Goal: Task Accomplishment & Management: Manage account settings

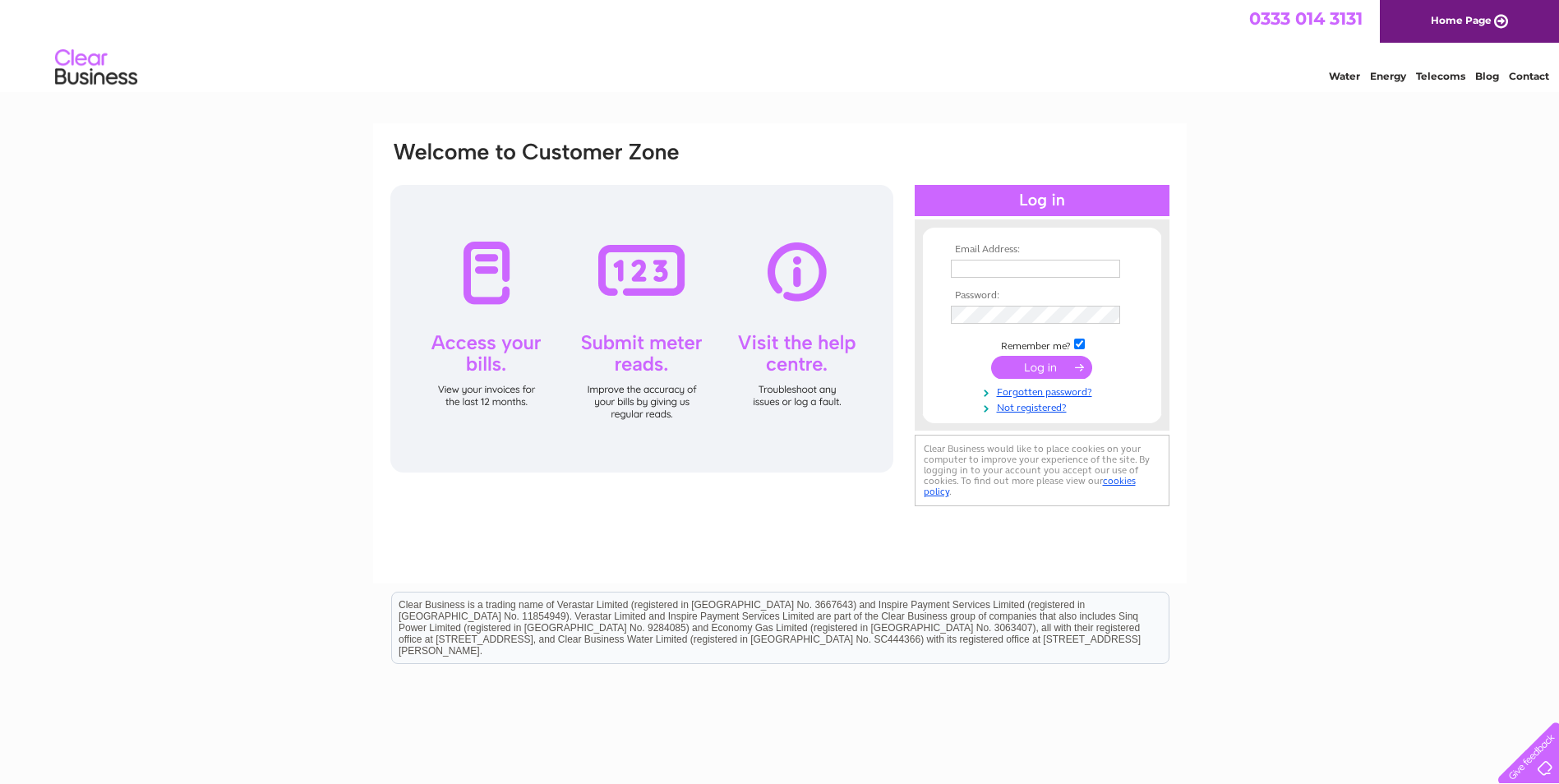
click at [974, 266] on input "text" at bounding box center [1035, 268] width 169 height 18
type input "[EMAIL_ADDRESS][DOMAIN_NAME]"
click at [1062, 373] on input "submit" at bounding box center [1042, 367] width 101 height 23
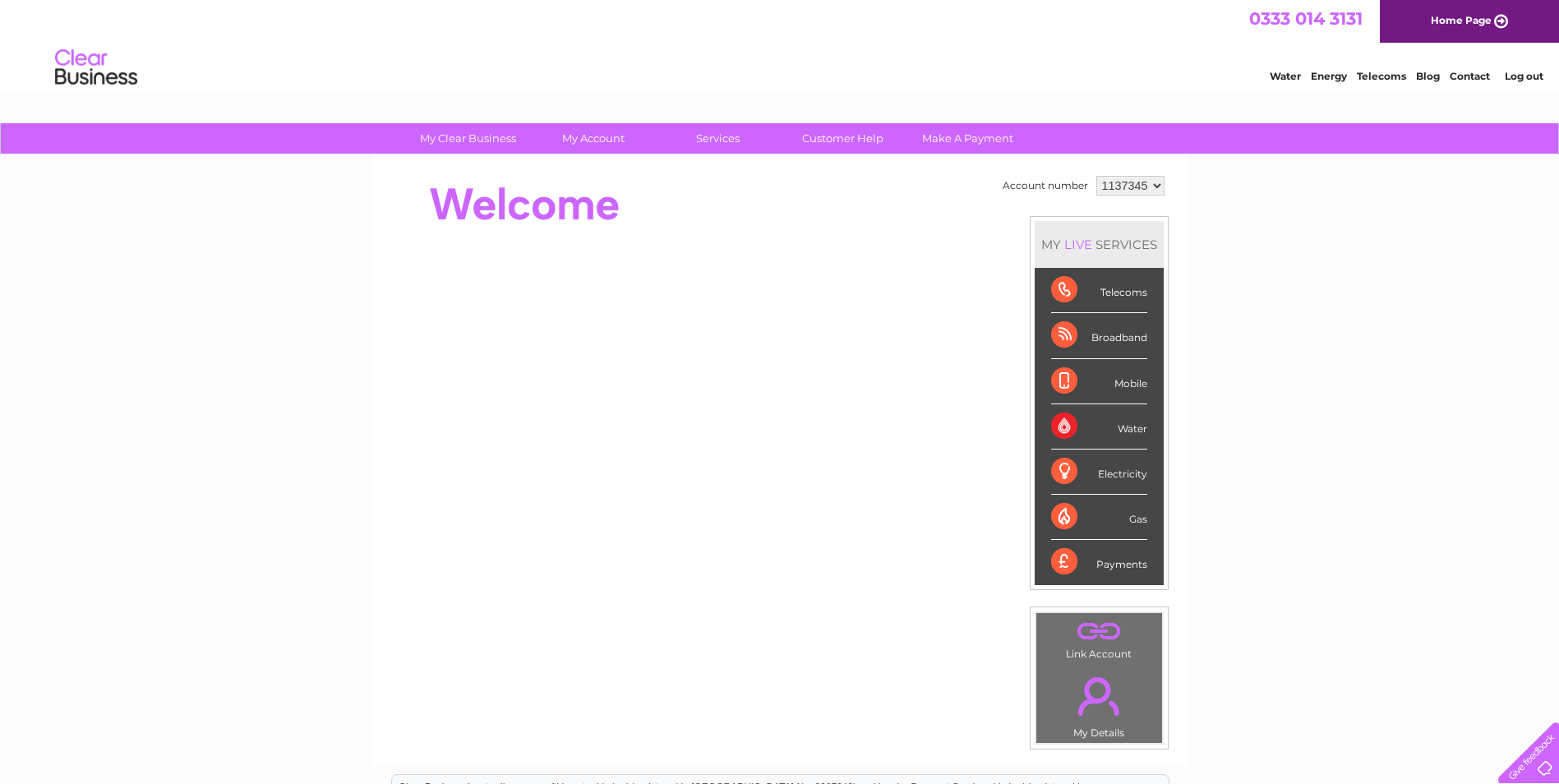
click at [1091, 426] on div "Water" at bounding box center [1100, 427] width 96 height 45
click at [1129, 428] on div "Water" at bounding box center [1100, 427] width 96 height 45
click at [1058, 426] on div "Water" at bounding box center [1100, 427] width 96 height 45
click at [1058, 429] on div "Water" at bounding box center [1100, 427] width 96 height 45
click at [1056, 423] on div "Water" at bounding box center [1100, 427] width 96 height 45
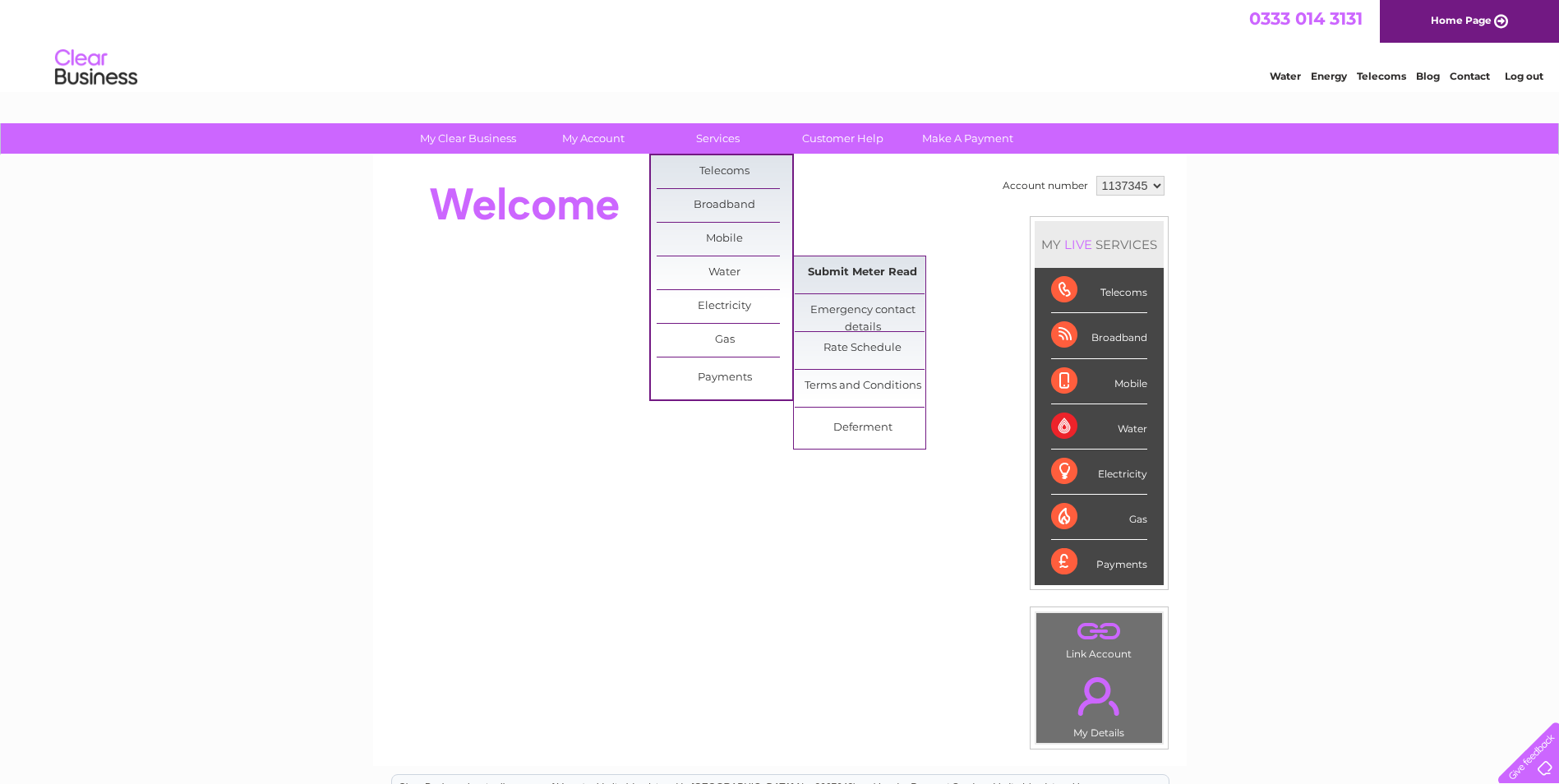
click at [857, 273] on link "Submit Meter Read" at bounding box center [862, 273] width 135 height 33
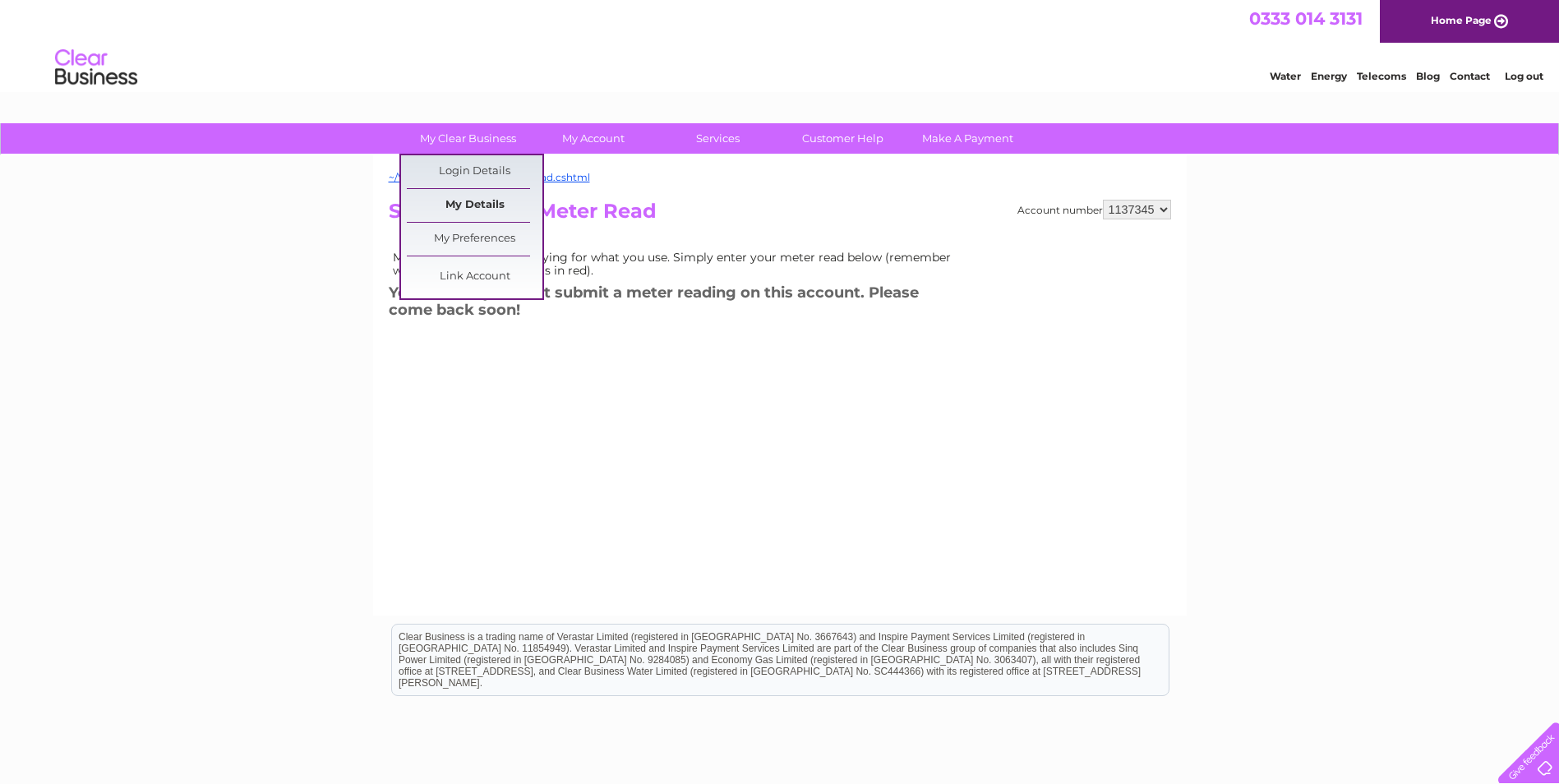
click at [473, 203] on link "My Details" at bounding box center [475, 205] width 135 height 33
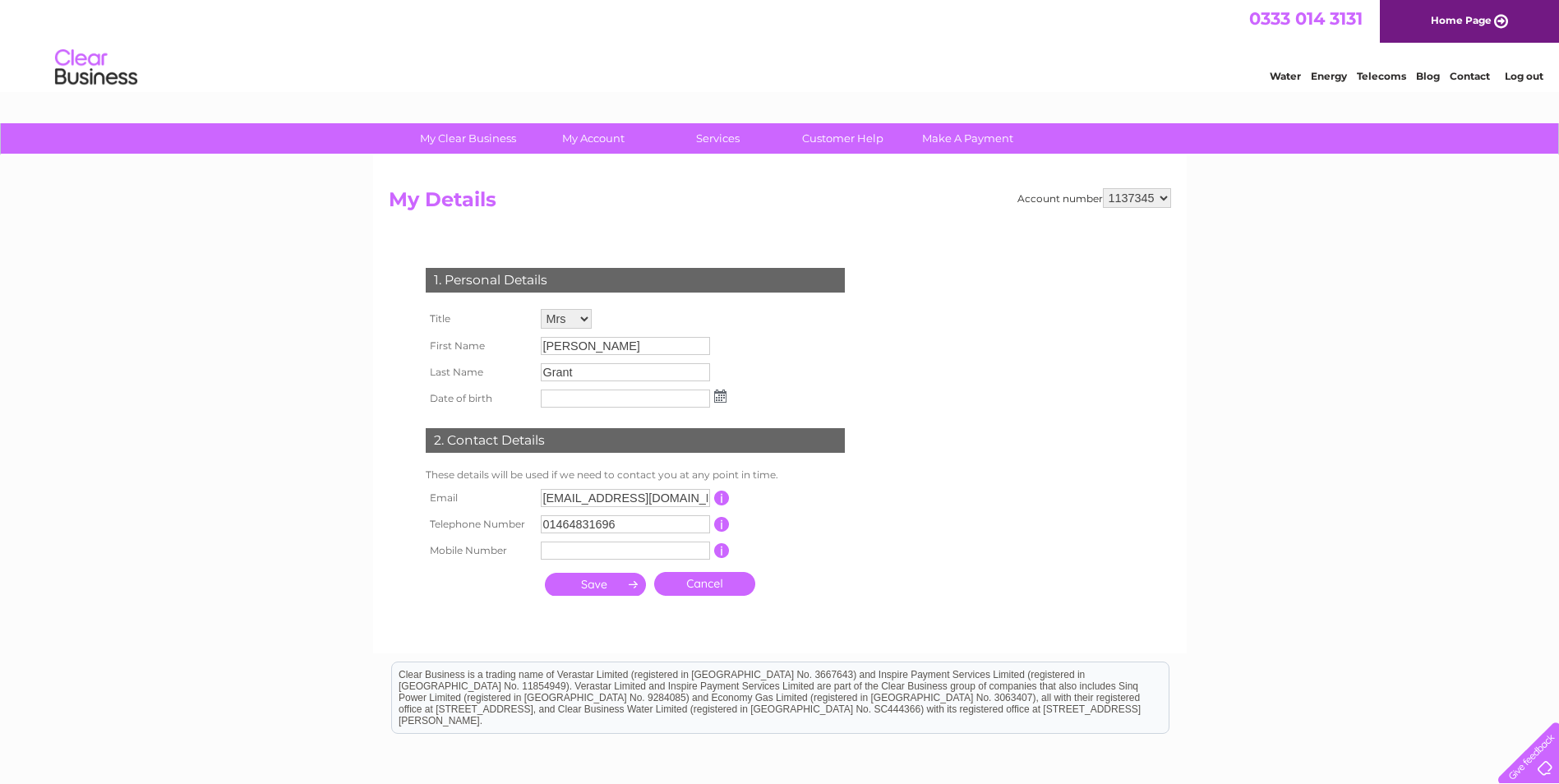
click at [1517, 74] on link "Log out" at bounding box center [1525, 76] width 39 height 13
